Goal: Information Seeking & Learning: Compare options

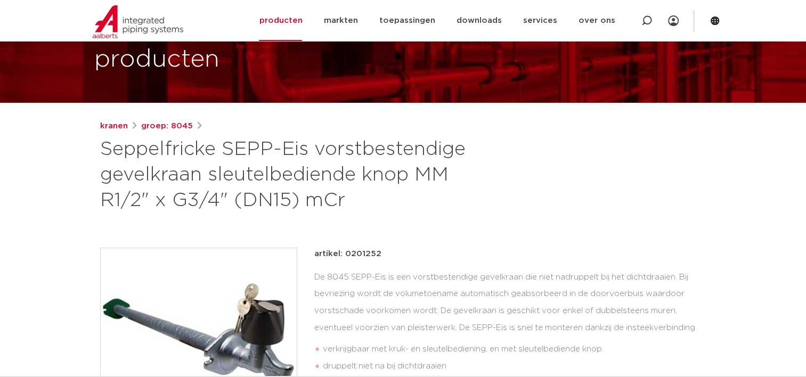
scroll to position [53, 0]
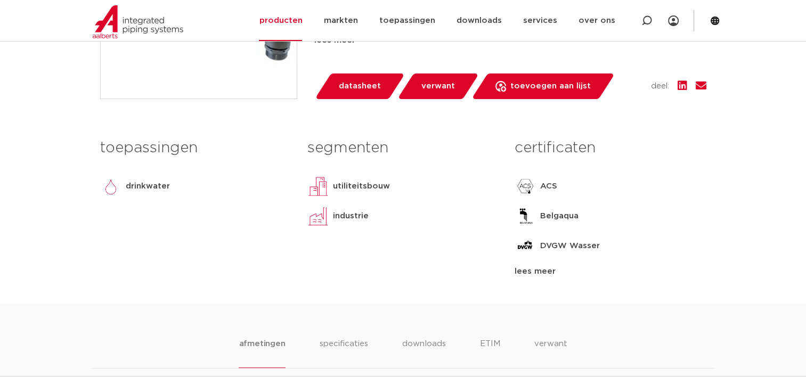
scroll to position [266, 0]
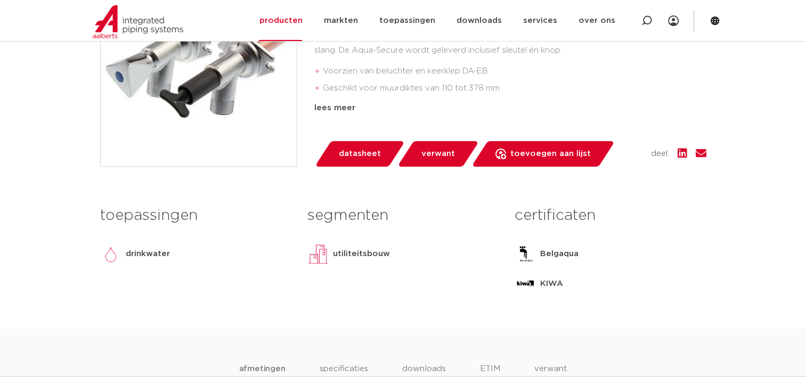
scroll to position [266, 0]
